Goal: Find specific page/section: Find specific page/section

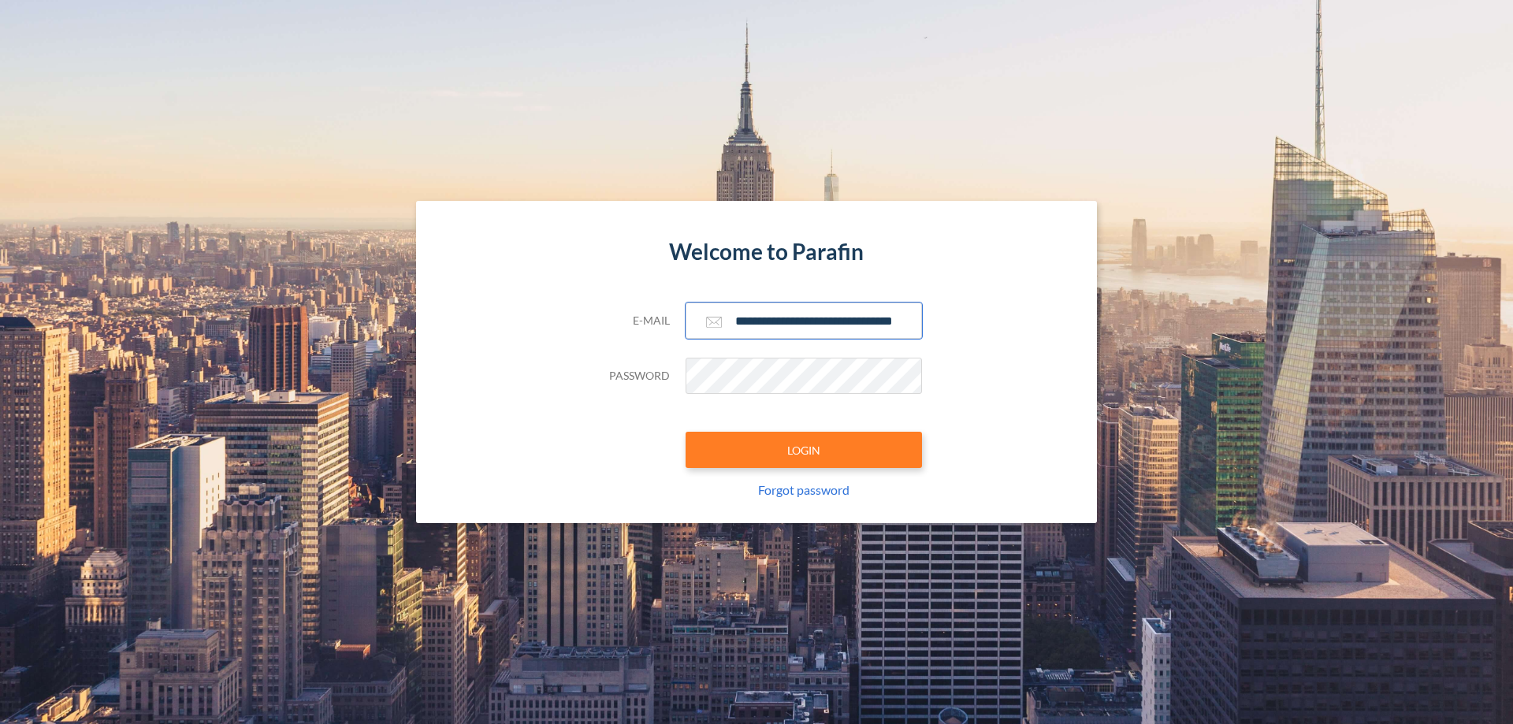
type input "**********"
click at [804, 450] on button "LOGIN" at bounding box center [804, 450] width 236 height 36
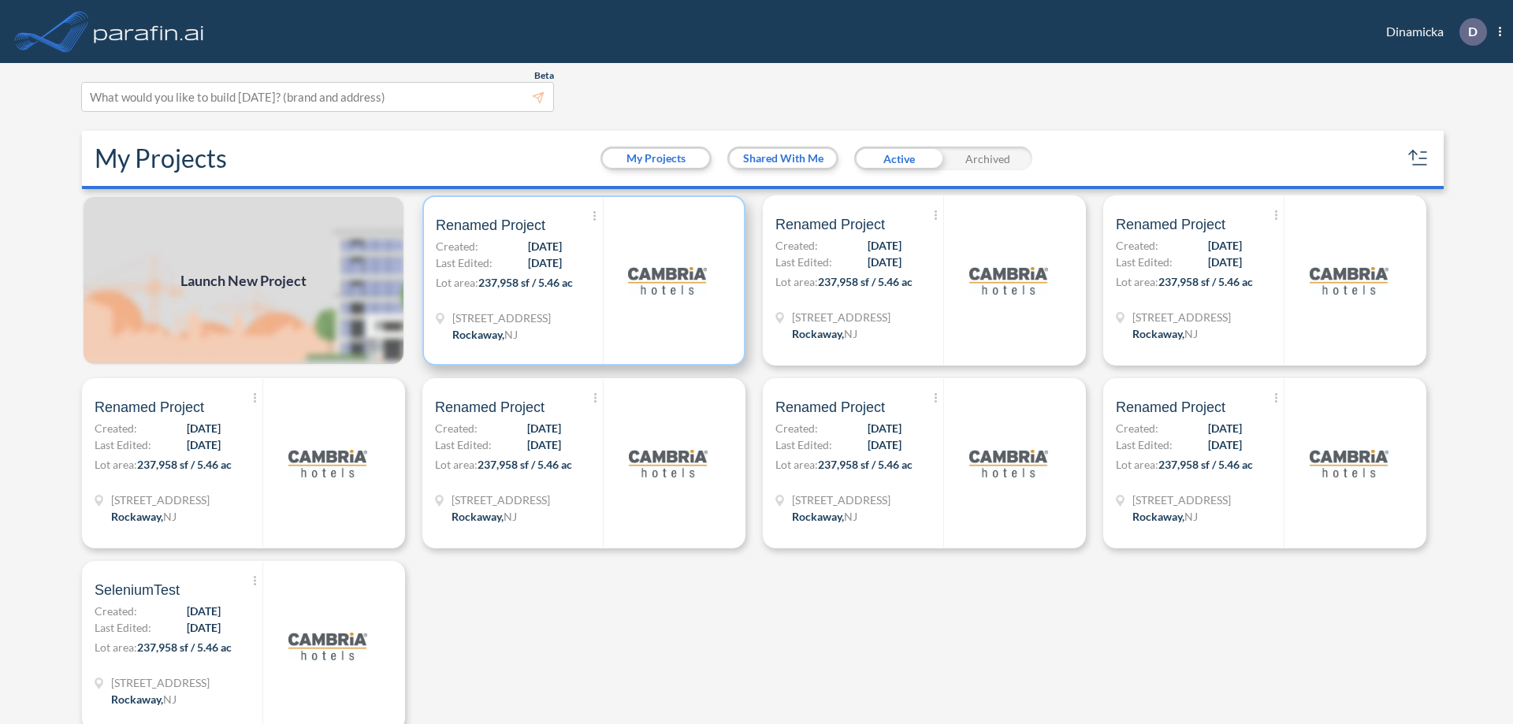
scroll to position [4, 0]
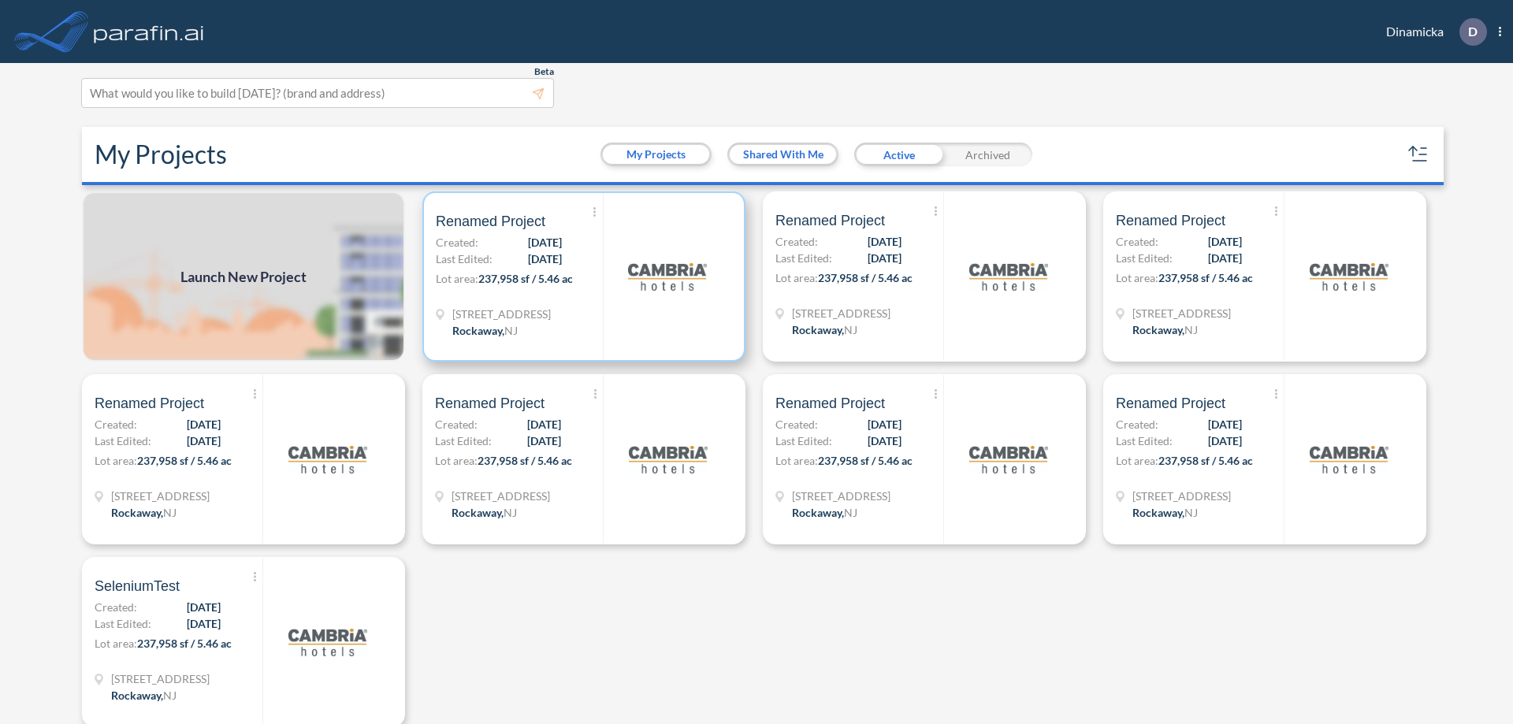
click at [581, 277] on p "Lot area: 237,958 sf / 5.46 ac" at bounding box center [519, 281] width 167 height 23
